Goal: Task Accomplishment & Management: Manage account settings

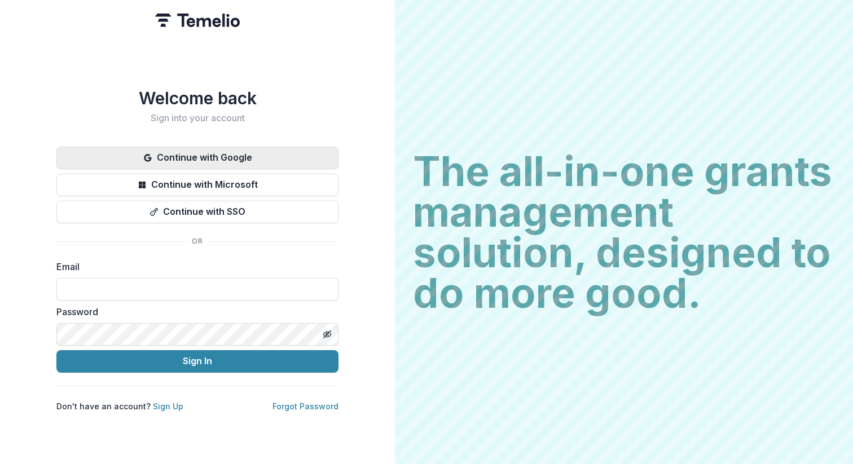
click at [260, 156] on button "Continue with Google" at bounding box center [197, 158] width 282 height 23
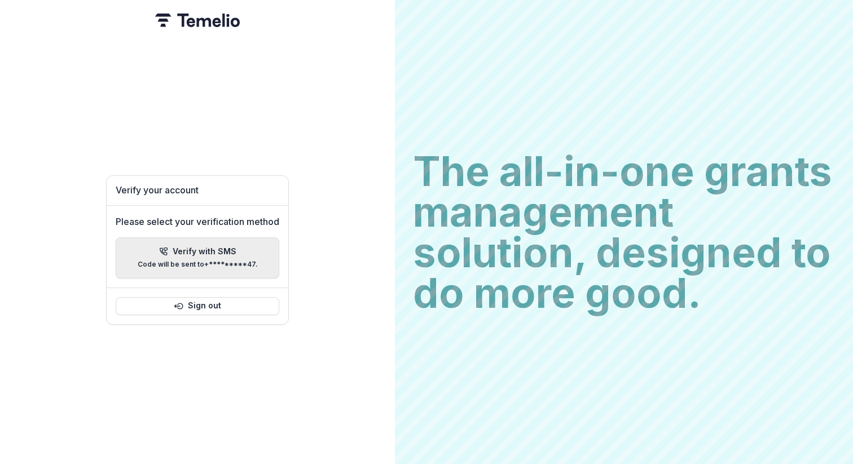
click at [230, 237] on button "Verify with SMS Code will be sent to +*********47 ." at bounding box center [198, 257] width 164 height 41
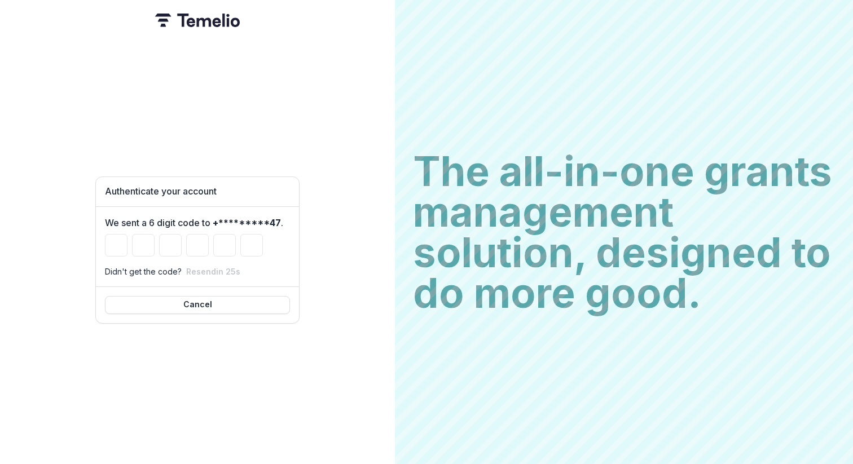
paste input "******"
type input "*"
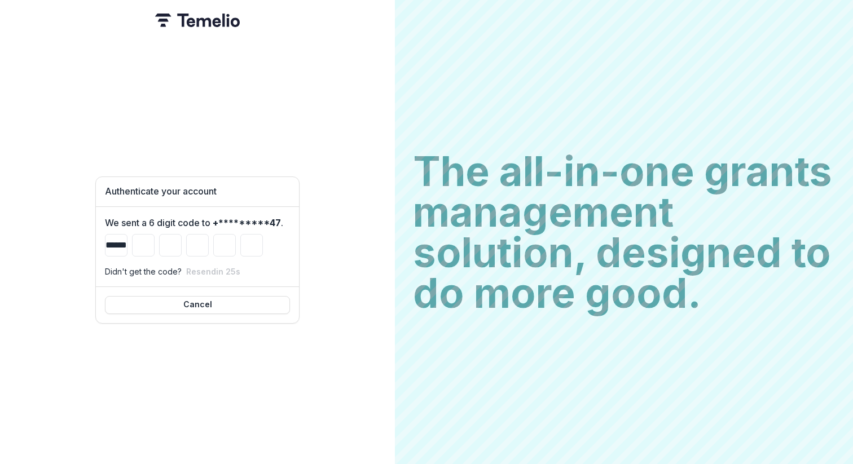
type input "*"
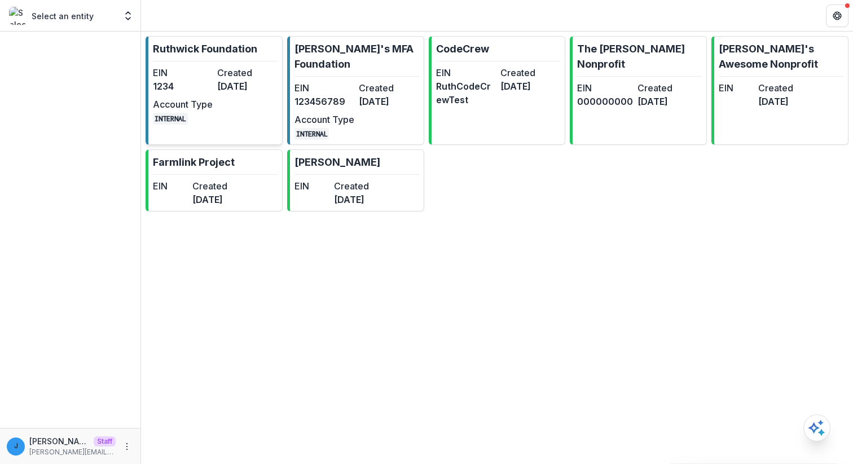
click at [177, 45] on p "Ruthwick Foundation" at bounding box center [205, 48] width 104 height 15
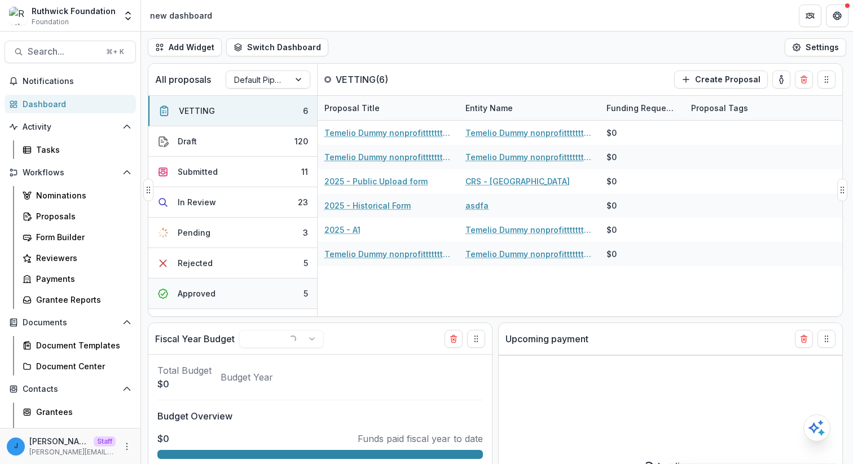
select select "******"
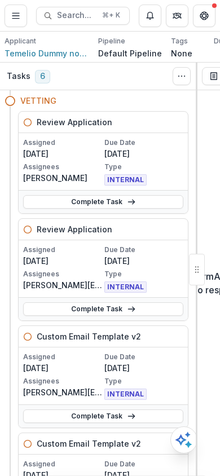
click at [174, 78] on button "Toggle View Cancelled Tasks" at bounding box center [182, 76] width 18 height 18
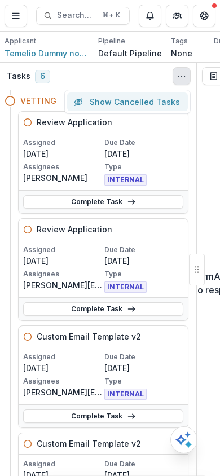
click at [186, 82] on button "Toggle View Cancelled Tasks" at bounding box center [182, 76] width 18 height 18
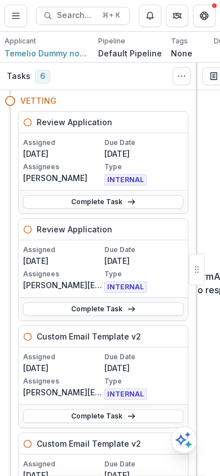
click at [143, 81] on div "Tasks 6 Show Cancelled Tasks" at bounding box center [98, 77] width 197 height 28
click at [184, 78] on icon "Toggle View Cancelled Tasks" at bounding box center [181, 76] width 9 height 9
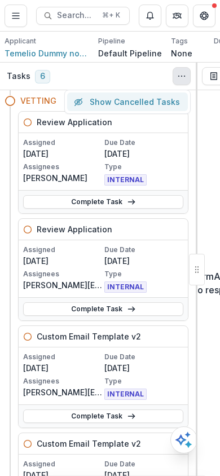
click at [184, 78] on icon "Toggle View Cancelled Tasks" at bounding box center [181, 76] width 9 height 9
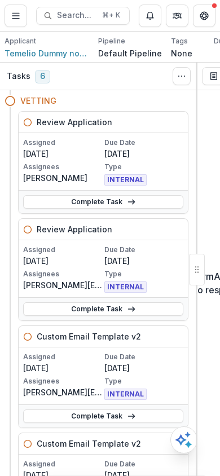
click at [184, 78] on icon "Toggle View Cancelled Tasks" at bounding box center [181, 76] width 9 height 9
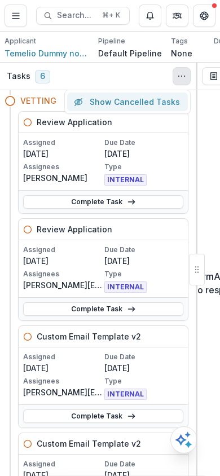
click at [184, 78] on icon "Toggle View Cancelled Tasks" at bounding box center [181, 76] width 9 height 9
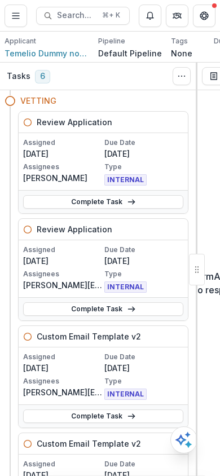
click at [143, 86] on div "Tasks 6 Show Cancelled Tasks" at bounding box center [98, 77] width 197 height 28
click at [84, 14] on span "Search..." at bounding box center [76, 16] width 38 height 10
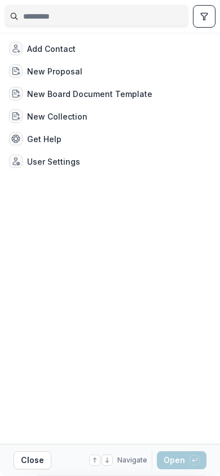
click at [29, 461] on button "Close" at bounding box center [33, 460] width 38 height 18
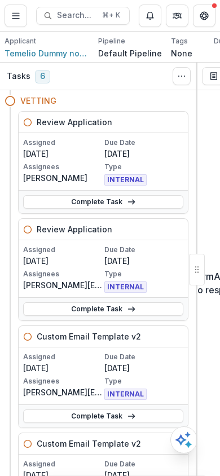
click at [97, 10] on button "Search... ⌘ + K" at bounding box center [83, 16] width 94 height 18
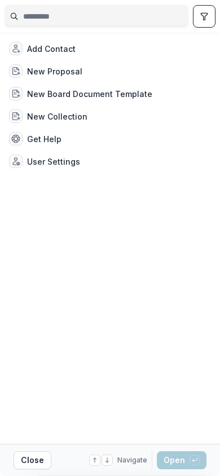
click at [29, 460] on button "Close" at bounding box center [33, 460] width 38 height 18
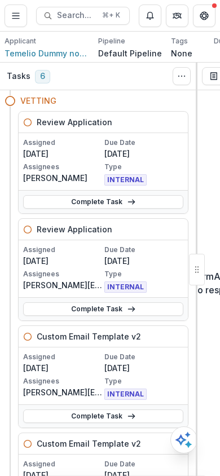
click at [64, 22] on button "Search... ⌘ + K" at bounding box center [83, 16] width 94 height 18
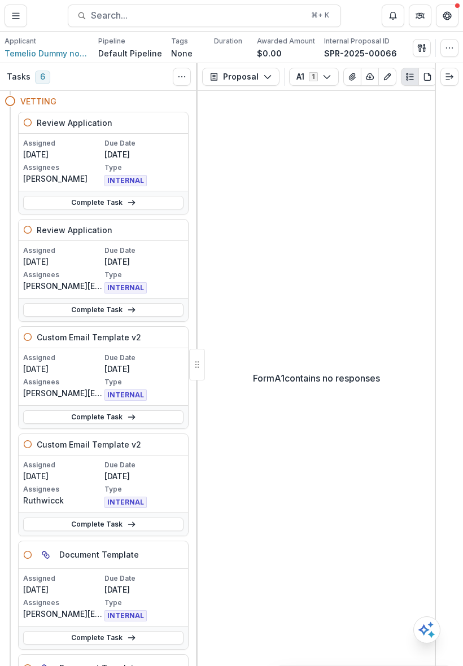
click at [206, 363] on div "Form A1 contains no responses" at bounding box center [315, 378] width 237 height 575
click at [198, 363] on div at bounding box center [197, 365] width 16 height 32
click at [212, 165] on div "Form A1 contains no responses" at bounding box center [315, 378] width 237 height 575
click at [177, 10] on span "Search..." at bounding box center [197, 15] width 213 height 11
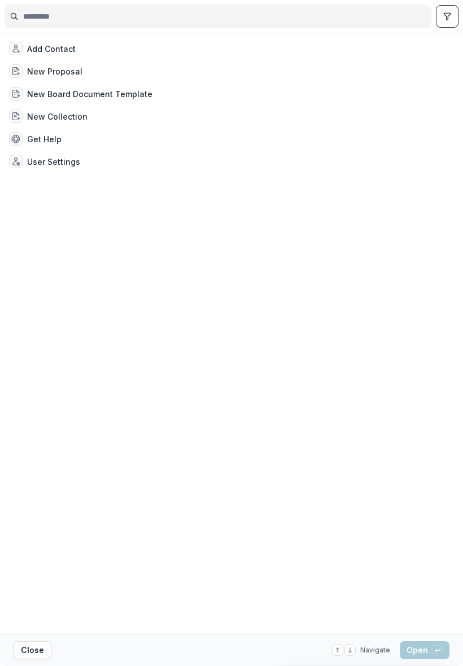
click at [314, 209] on div "Add Contact New Proposal New Board Document Template New Collection Get Help Us…" at bounding box center [231, 333] width 453 height 601
click at [34, 464] on button "Close" at bounding box center [33, 650] width 38 height 18
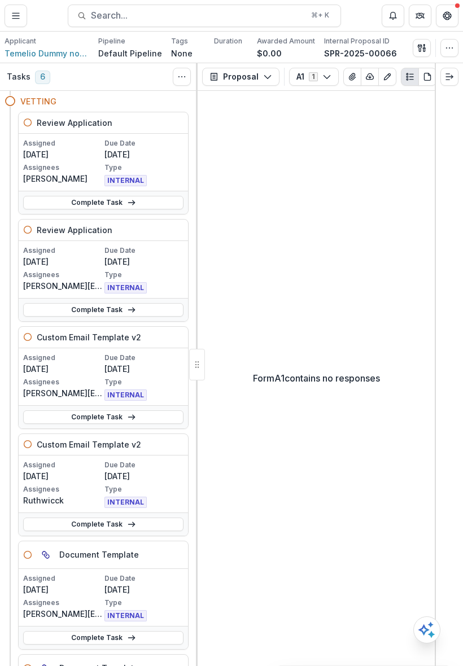
click at [288, 231] on div "Form A1 contains no responses" at bounding box center [315, 378] width 237 height 575
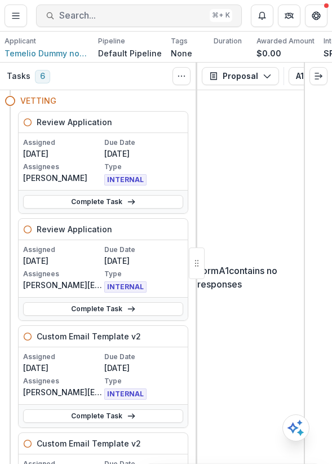
click at [175, 7] on button "Search... ⌘ + K" at bounding box center [139, 16] width 206 height 23
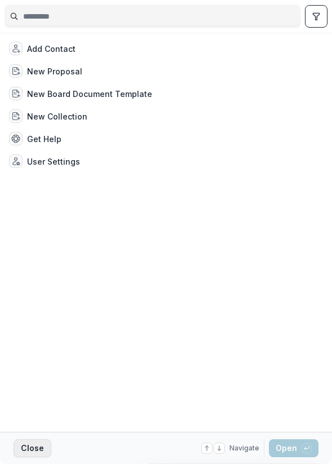
click at [29, 449] on button "Close" at bounding box center [33, 448] width 38 height 18
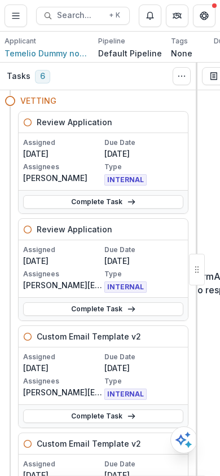
click at [27, 6] on div at bounding box center [16, 16] width 23 height 23
click at [24, 14] on button "Toggle Menu" at bounding box center [16, 16] width 23 height 23
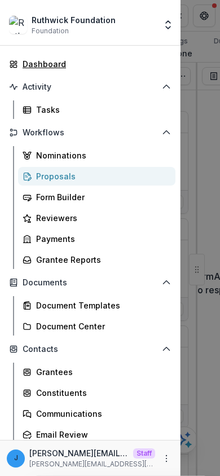
click at [52, 72] on link "Dashboard" at bounding box center [90, 64] width 171 height 19
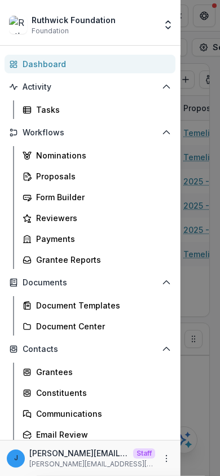
select select "******"
click at [191, 26] on div "Ruthwick Foundation Foundation Aggregate Analysis Foundations Ruthwick Foundati…" at bounding box center [110, 238] width 220 height 476
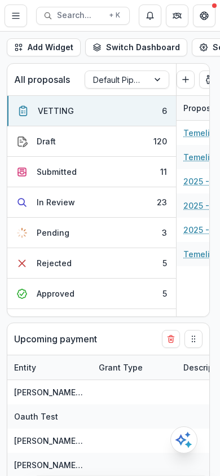
click at [22, 33] on div "Add Widget Switch Dashboard new dashboard My other 1 Finance Dash New Dashboard…" at bounding box center [110, 48] width 220 height 32
click at [12, 16] on line "Toggle Menu" at bounding box center [15, 16] width 7 height 0
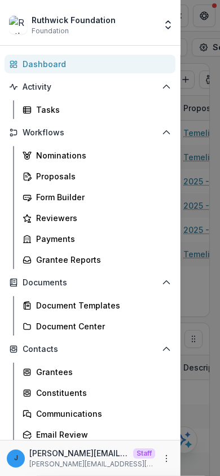
click at [46, 180] on div "Proposals" at bounding box center [101, 176] width 130 height 12
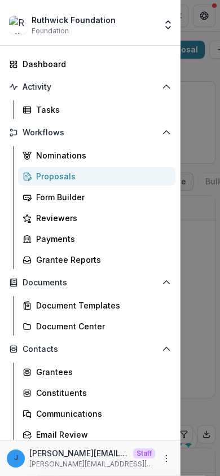
click at [193, 68] on div "Ruthwick Foundation Foundation Aggregate Analysis Foundations Ruthwick Foundati…" at bounding box center [110, 238] width 220 height 476
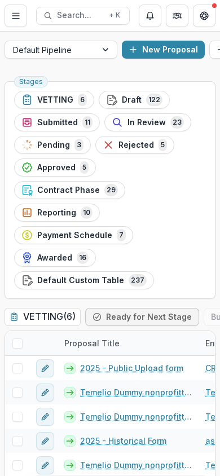
click at [108, 374] on link "2025 - Public Upload form" at bounding box center [131, 368] width 103 height 12
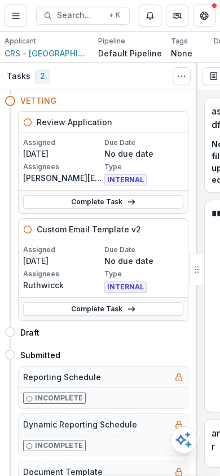
click at [38, 56] on span "CRS - [GEOGRAPHIC_DATA]" at bounding box center [47, 53] width 85 height 12
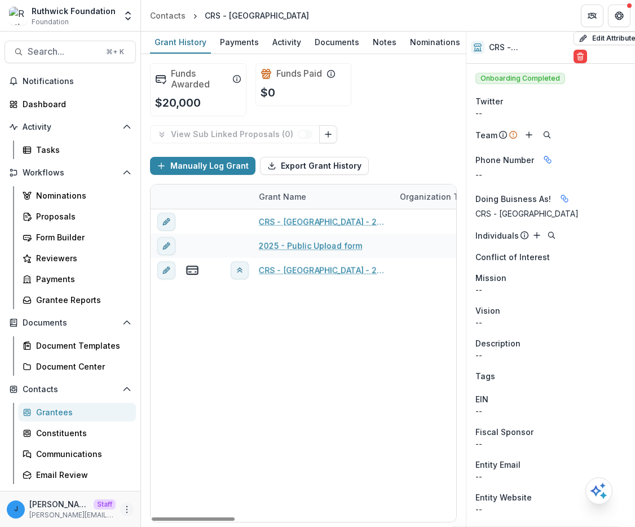
click at [126, 464] on icon "More" at bounding box center [126, 509] width 9 height 9
click at [167, 464] on button "Logout" at bounding box center [198, 504] width 121 height 19
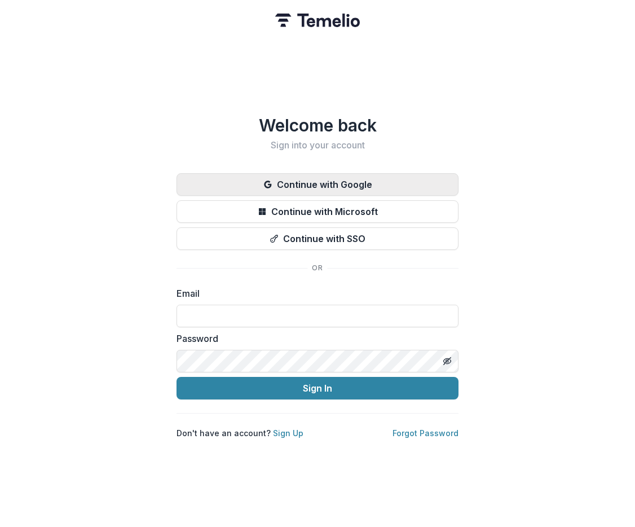
click at [296, 182] on button "Continue with Google" at bounding box center [318, 184] width 282 height 23
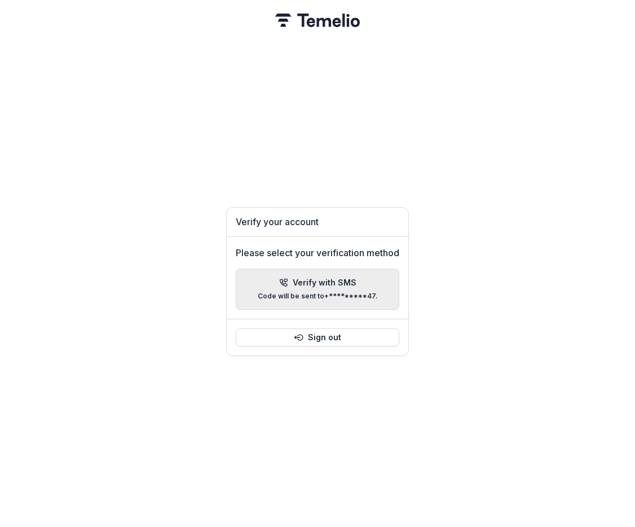
click at [325, 268] on button "Verify with SMS Code will be sent to +*********47 ." at bounding box center [318, 288] width 164 height 41
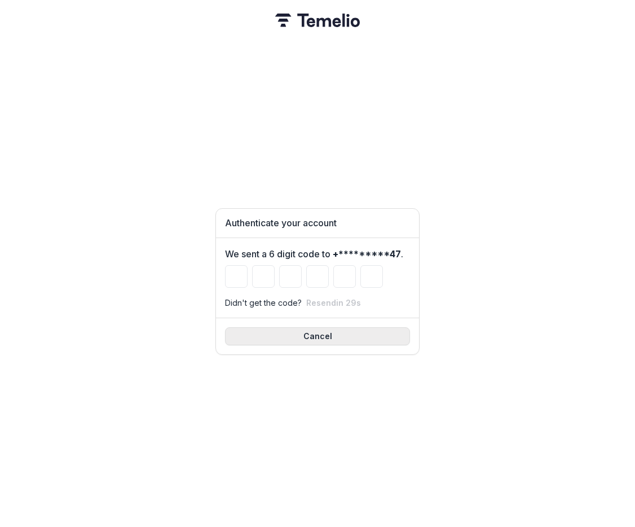
click at [328, 328] on button "Cancel" at bounding box center [317, 336] width 185 height 18
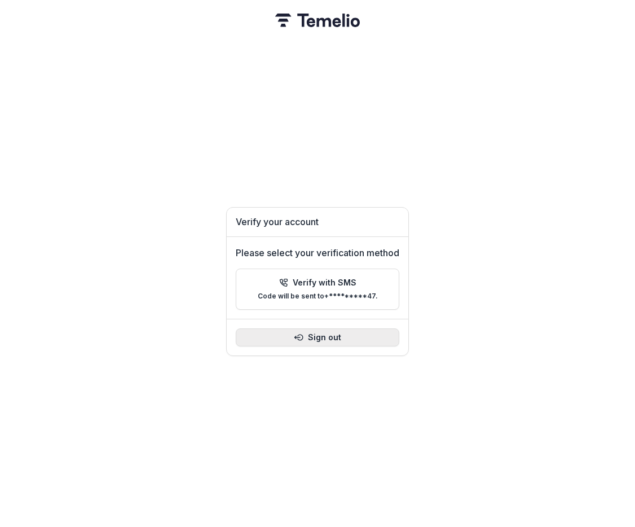
click at [327, 333] on button "Sign out" at bounding box center [318, 337] width 164 height 18
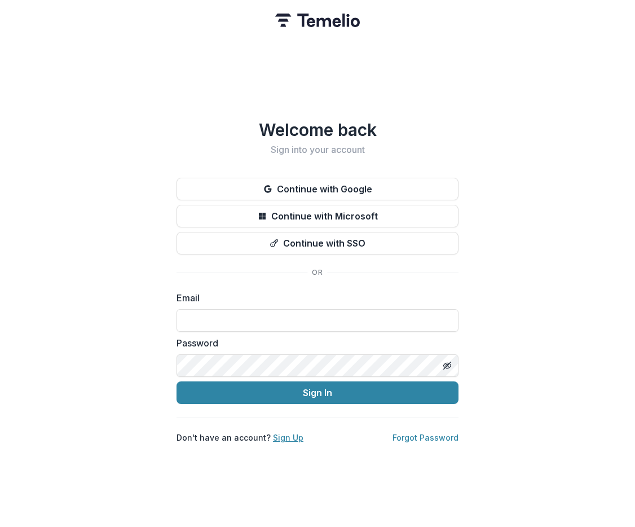
click at [285, 433] on link "Sign Up" at bounding box center [288, 438] width 30 height 10
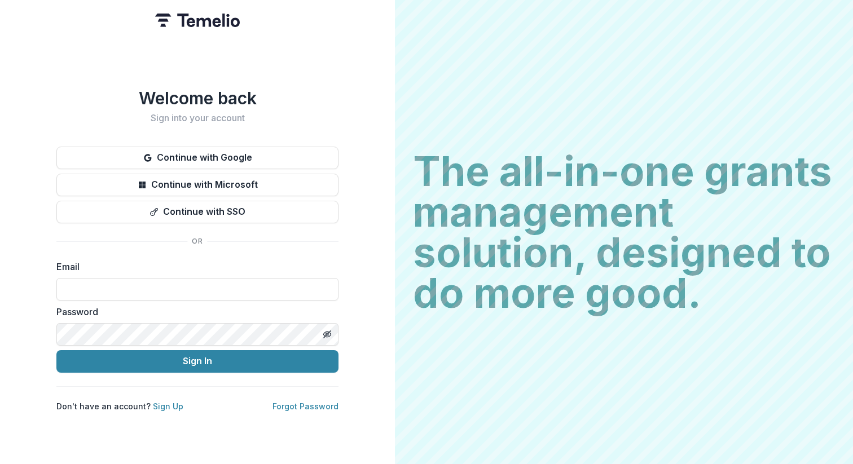
click at [180, 134] on div "Welcome back Sign into your account Continue with Google Continue with Microsof…" at bounding box center [197, 250] width 282 height 324
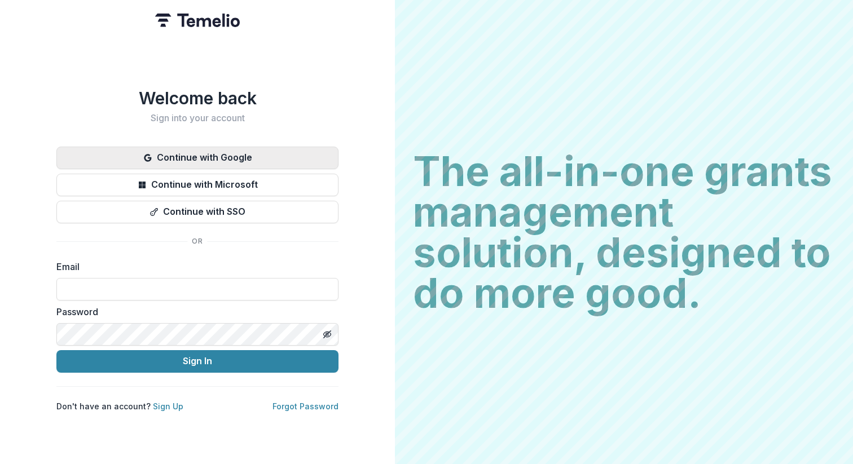
click at [174, 152] on button "Continue with Google" at bounding box center [197, 158] width 282 height 23
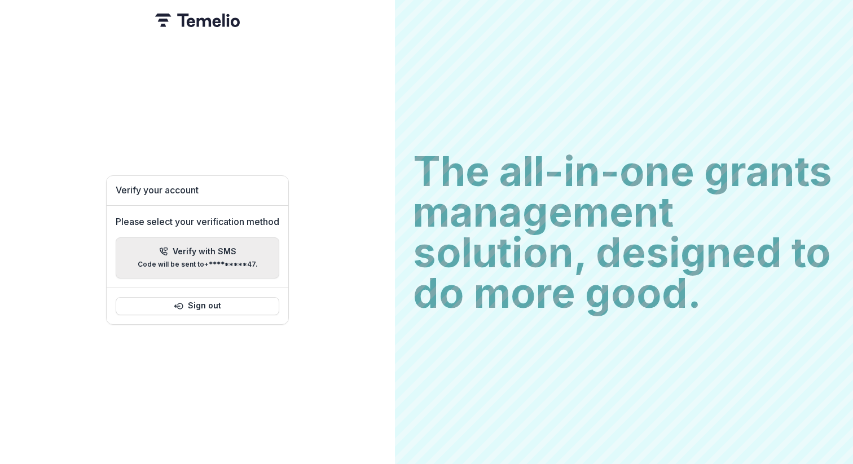
click at [210, 261] on p "Code will be sent to +*********47 ." at bounding box center [198, 265] width 120 height 8
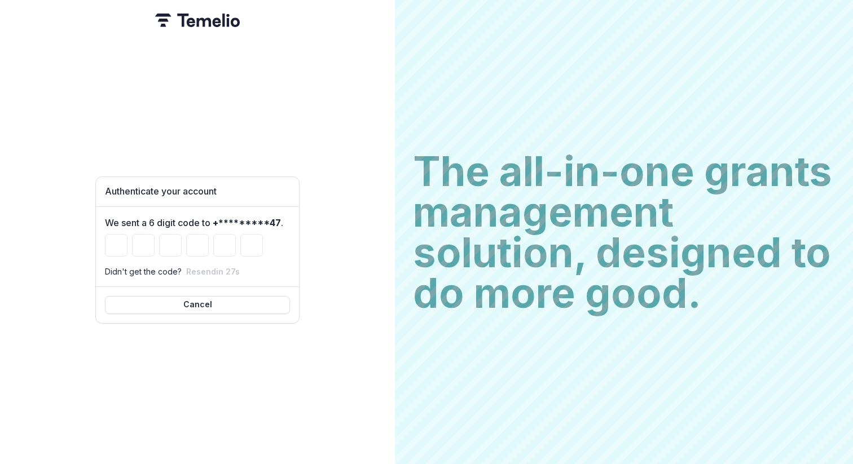
paste input "******"
type input "*"
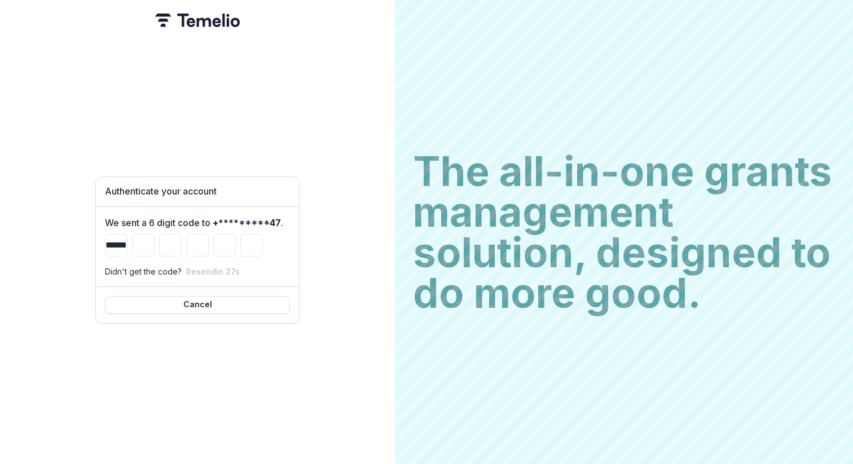
type input "*"
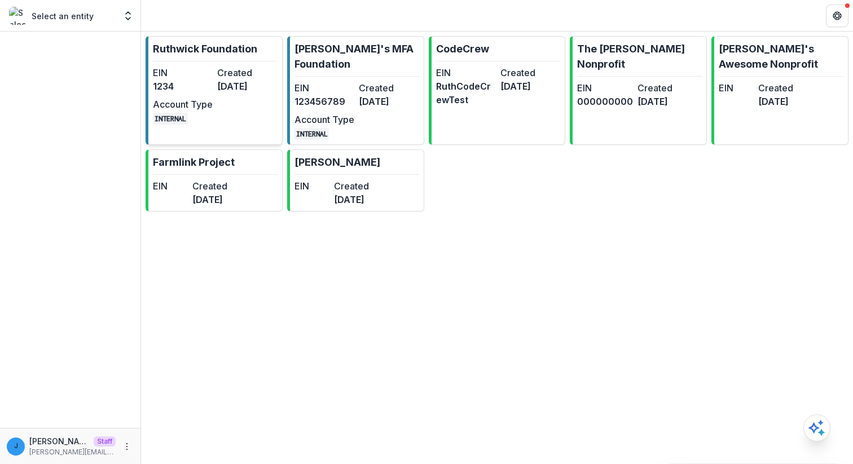
click at [227, 61] on link "[PERSON_NAME] Foundation EIN 1234 Created [DATE] Account Type INTERNAL" at bounding box center [214, 90] width 137 height 109
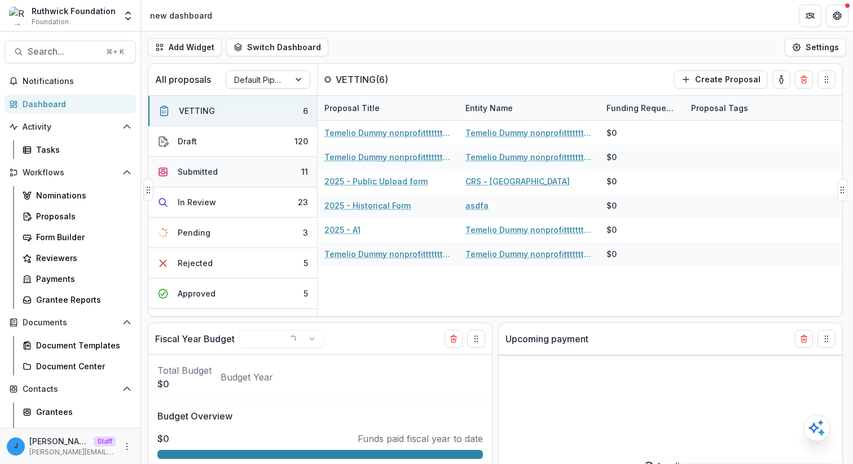
select select "******"
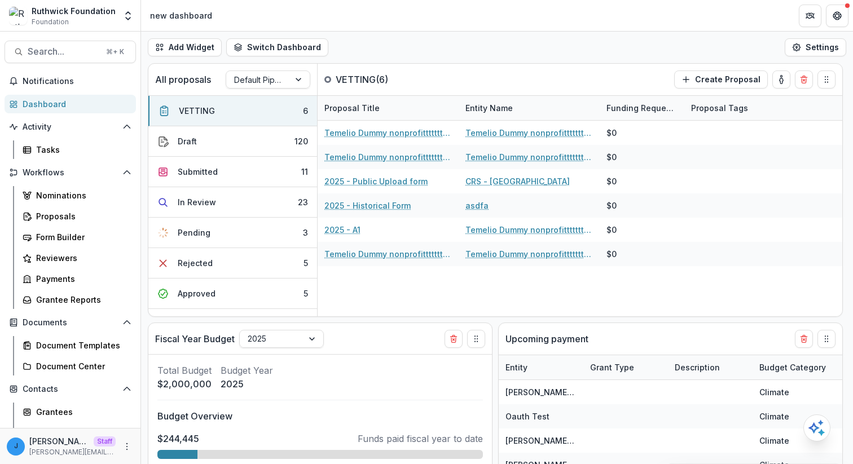
click at [86, 205] on div "Nominations Proposals Form Builder Reviewers Payments Grantee Reports" at bounding box center [77, 247] width 127 height 123
click at [85, 210] on div "Proposals" at bounding box center [81, 216] width 91 height 12
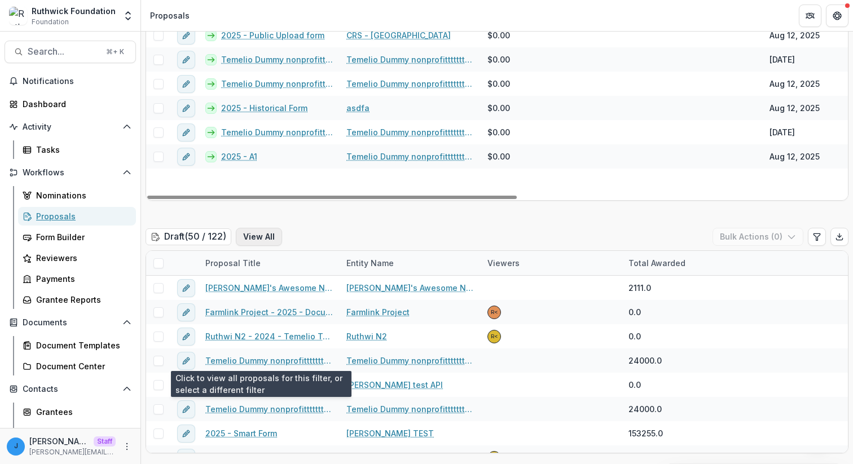
scroll to position [178, 0]
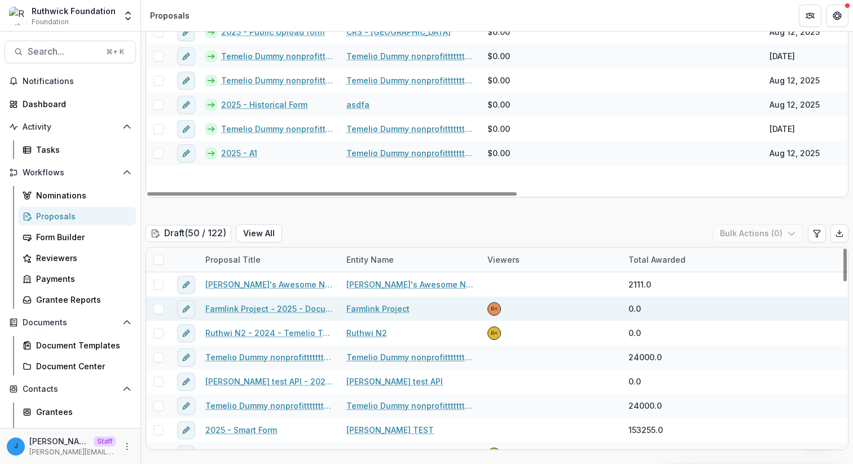
click at [275, 304] on link "Farmlink Project - 2025 - Document Template F2" at bounding box center [268, 309] width 127 height 12
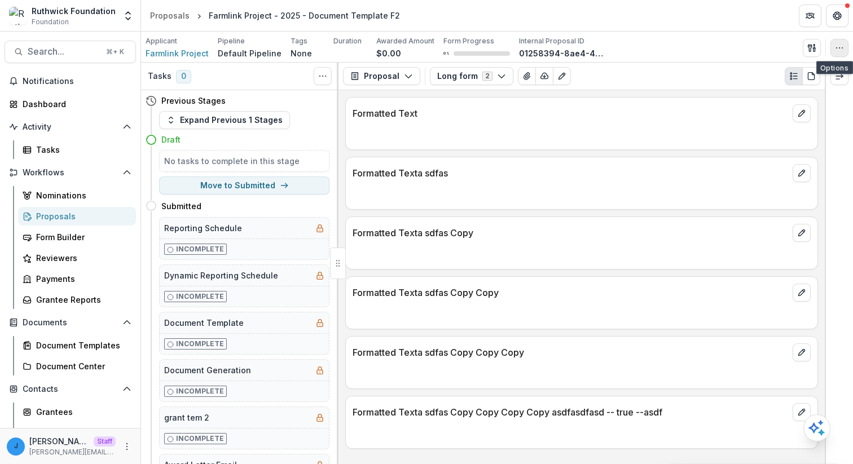
click at [843, 55] on button "button" at bounding box center [839, 48] width 18 height 18
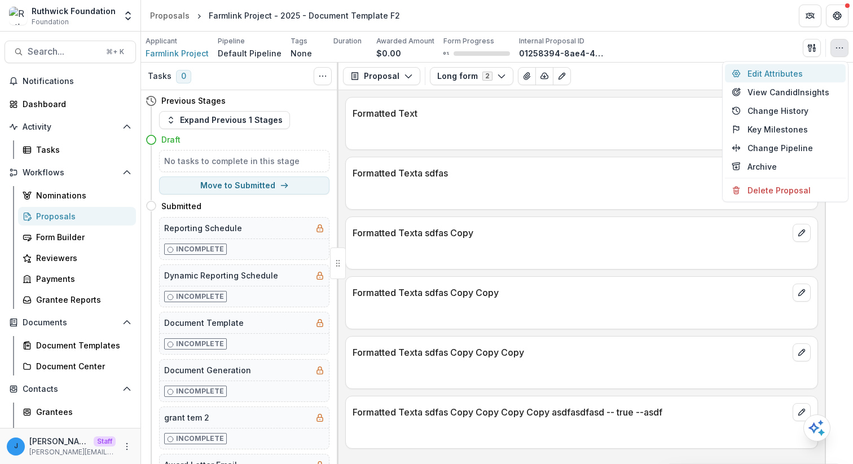
click at [823, 77] on button "Edit Attributes" at bounding box center [785, 73] width 121 height 19
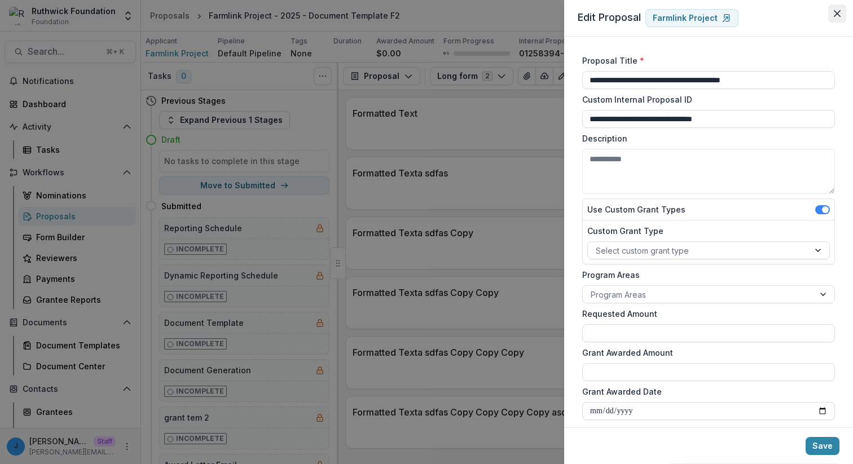
click at [842, 17] on button "Close" at bounding box center [837, 14] width 18 height 18
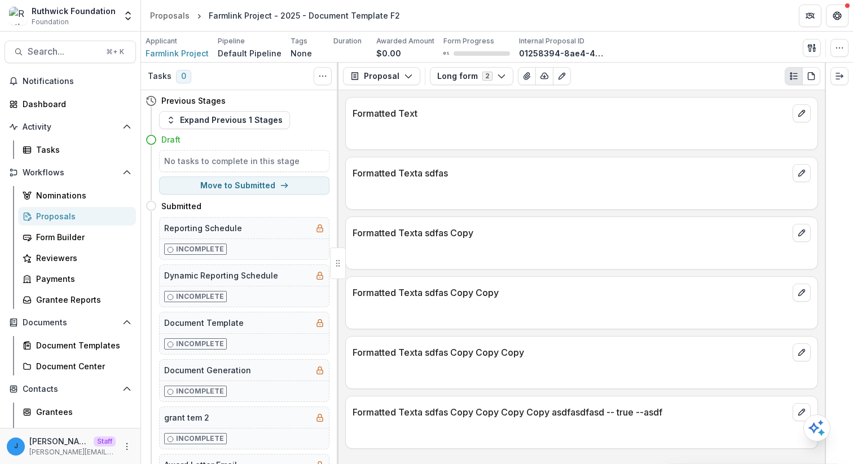
click at [745, 89] on div "Proposal Proposal Payments Reports Grant Agreements Board Summaries Bank Detail…" at bounding box center [581, 77] width 486 height 28
click at [388, 72] on button "Proposal" at bounding box center [381, 76] width 77 height 18
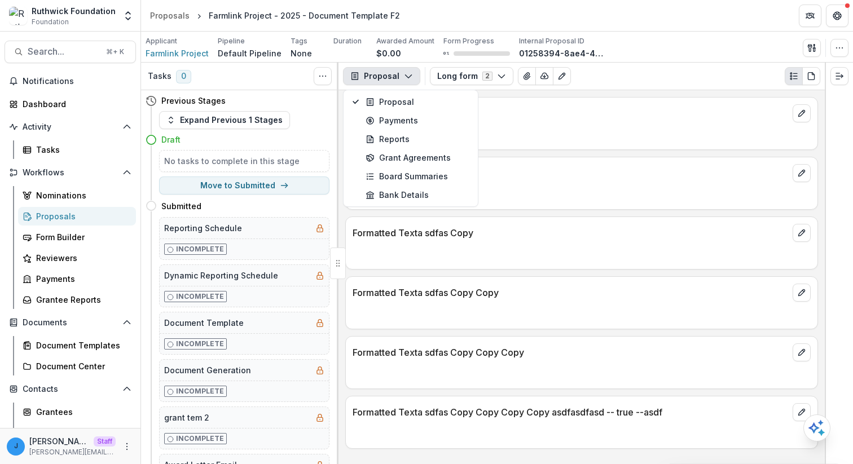
click at [565, 157] on div "Formatted Texta sdfas" at bounding box center [582, 169] width 472 height 25
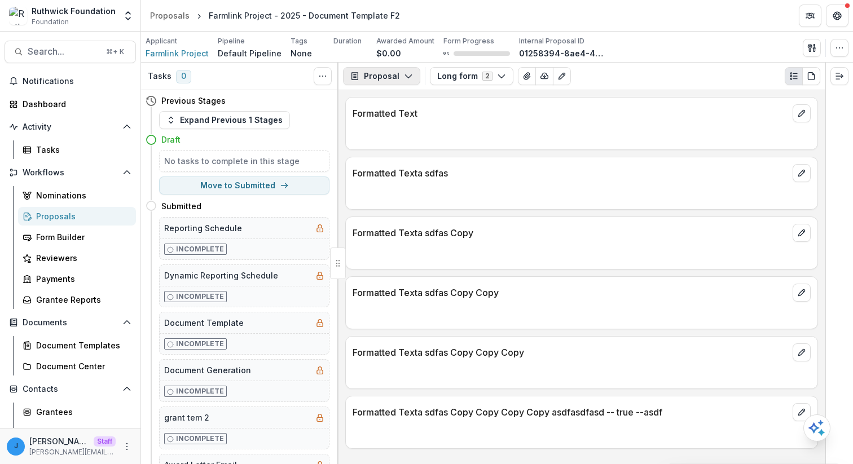
click at [371, 78] on button "Proposal" at bounding box center [381, 76] width 77 height 18
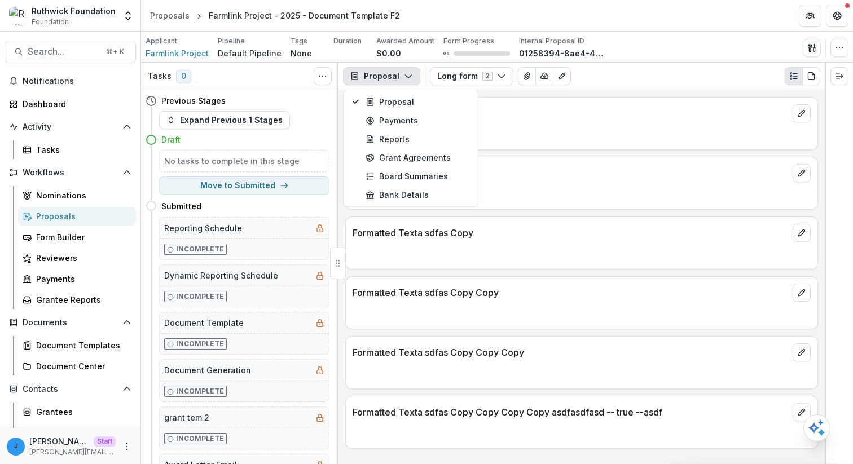
click at [371, 78] on button "Proposal" at bounding box center [381, 76] width 77 height 18
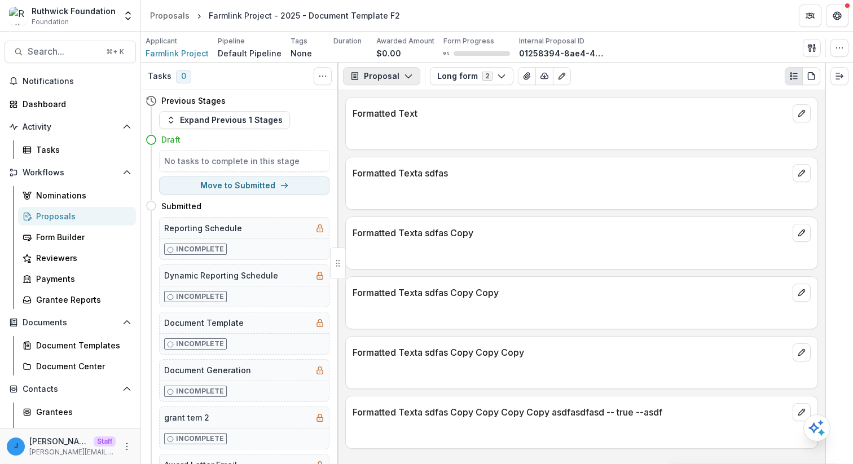
click at [384, 72] on button "Proposal" at bounding box center [381, 76] width 77 height 18
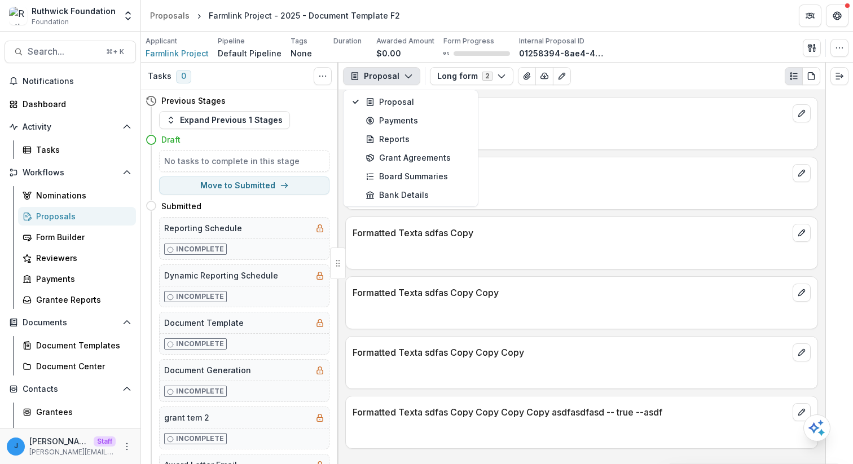
click at [384, 72] on button "Proposal" at bounding box center [381, 76] width 77 height 18
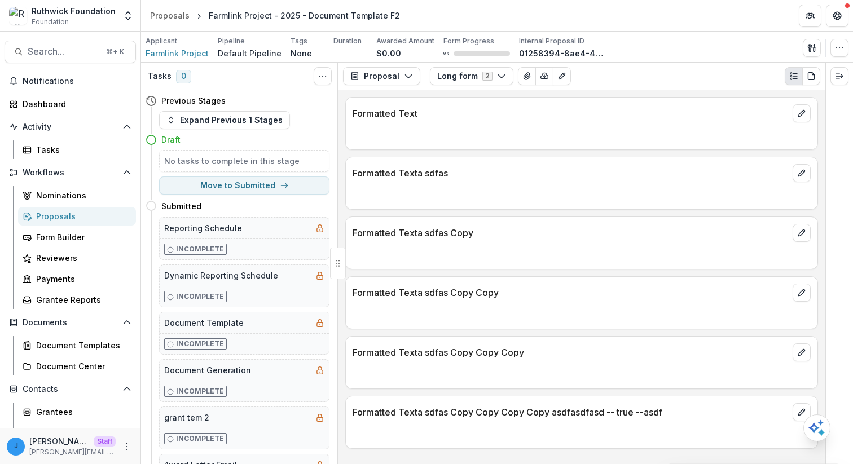
click at [465, 38] on p "Form Progress" at bounding box center [468, 41] width 51 height 10
click at [454, 46] on div "Form Progress 0 %" at bounding box center [476, 47] width 67 height 23
click at [622, 341] on div "Formatted Texta sdfas Copy Copy Copy" at bounding box center [582, 349] width 472 height 25
